Goal: Find specific page/section: Find specific page/section

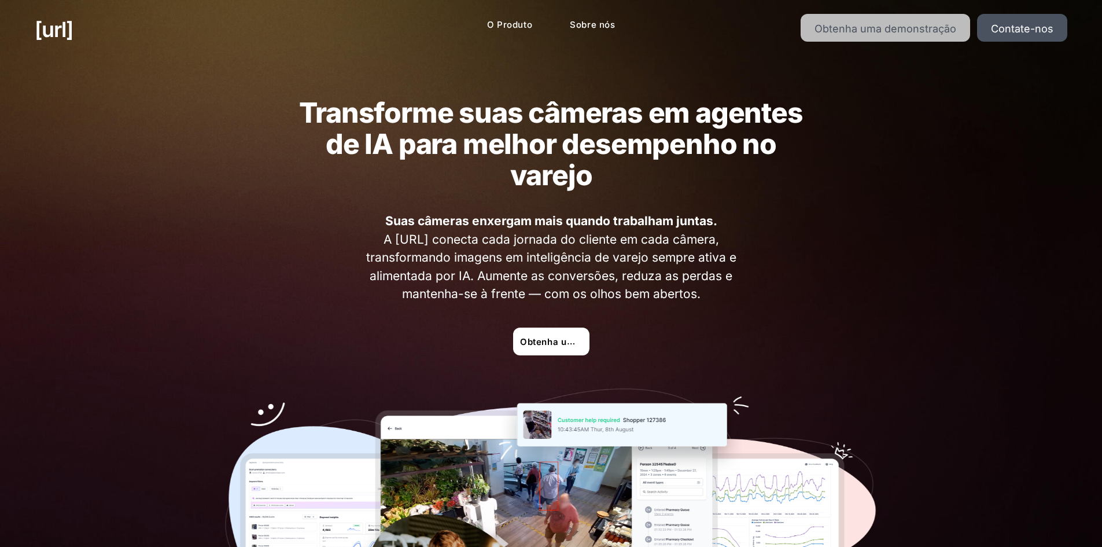
click at [896, 25] on font "Obtenha uma demonstração" at bounding box center [885, 29] width 142 height 12
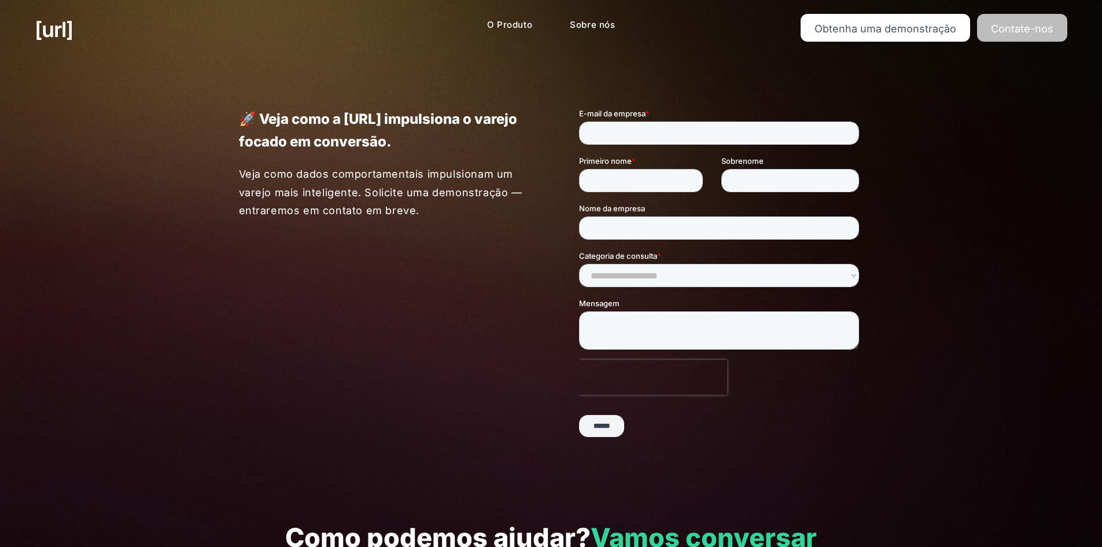
click at [1039, 23] on font "Contate-nos" at bounding box center [1022, 29] width 62 height 12
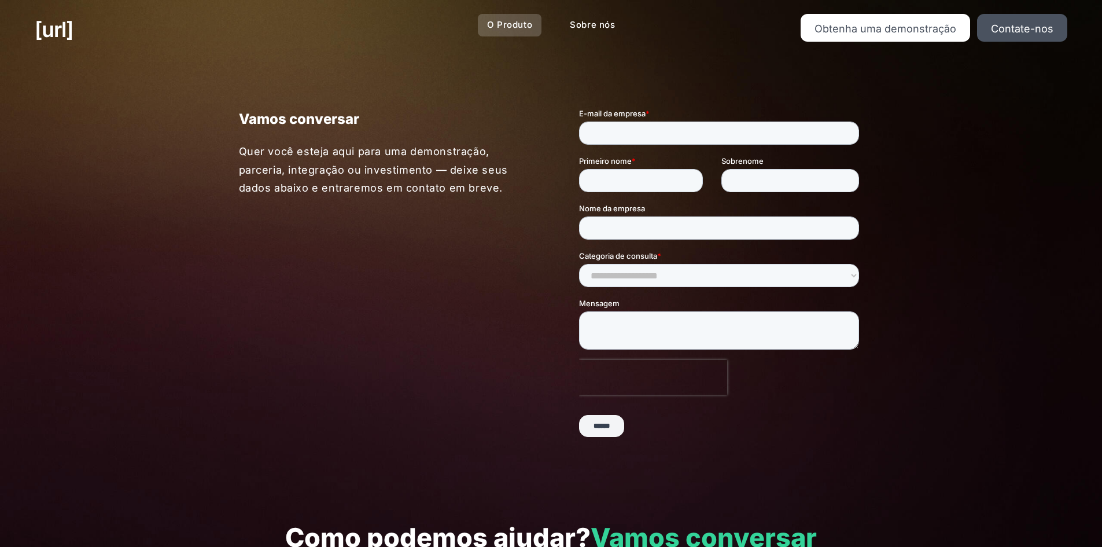
click at [511, 29] on font "O Produto" at bounding box center [509, 24] width 45 height 11
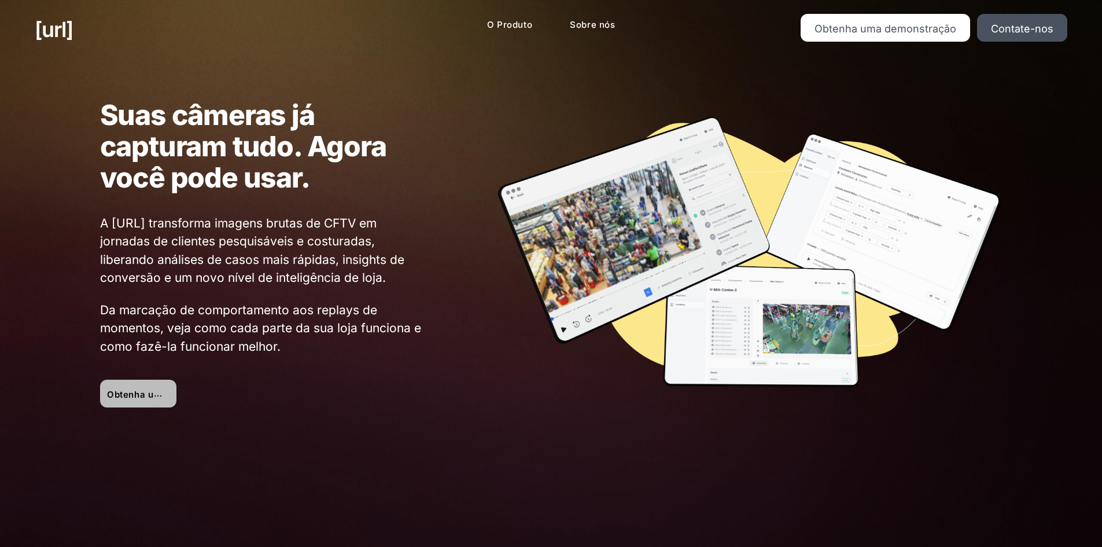
click at [139, 403] on link "Obtenha uma demonstração" at bounding box center [138, 393] width 76 height 28
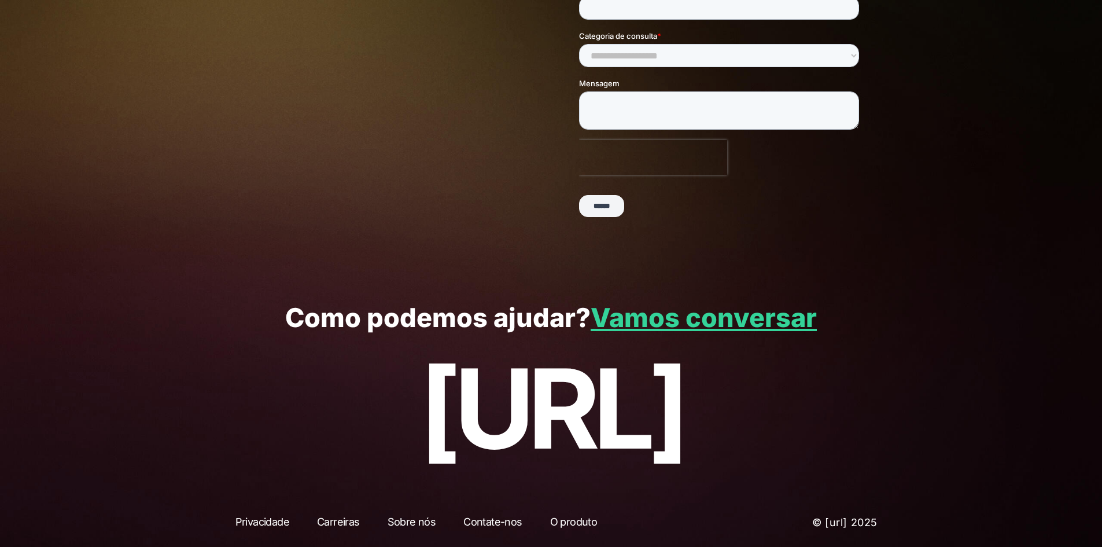
scroll to position [221, 0]
click at [793, 319] on font "Vamos conversar" at bounding box center [703, 317] width 226 height 32
